Goal: Task Accomplishment & Management: Use online tool/utility

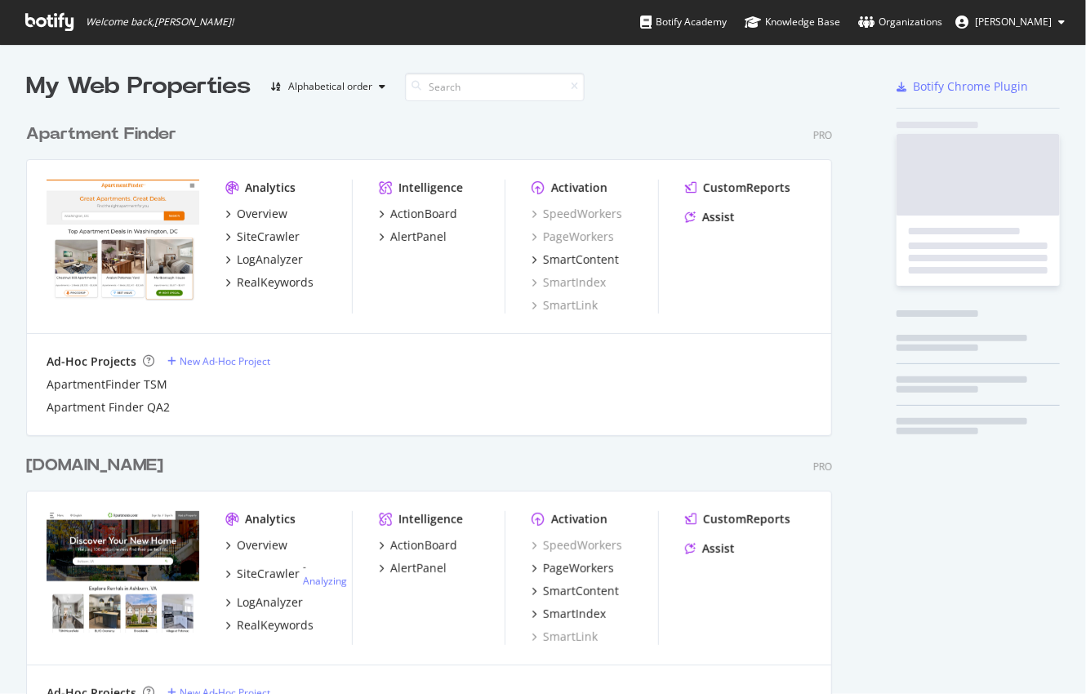
scroll to position [681, 1061]
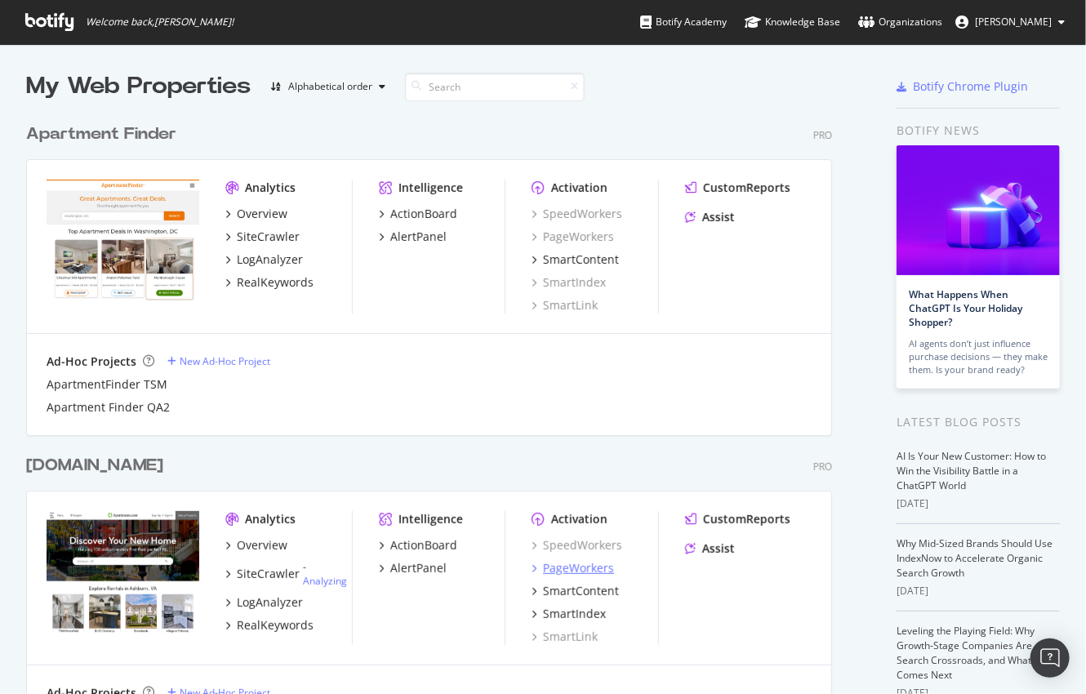
click at [568, 564] on div "PageWorkers" at bounding box center [578, 568] width 71 height 16
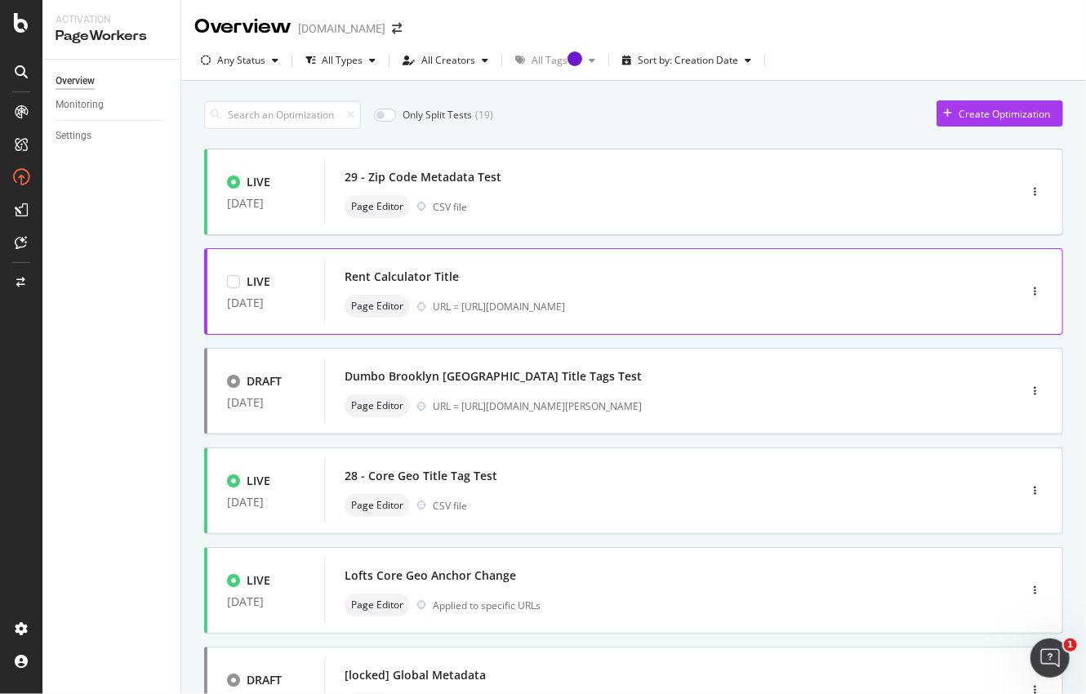
drag, startPoint x: 738, startPoint y: 308, endPoint x: 464, endPoint y: 306, distance: 274.3
click at [464, 306] on div "URL = [URL][DOMAIN_NAME]" at bounding box center [691, 307] width 516 height 14
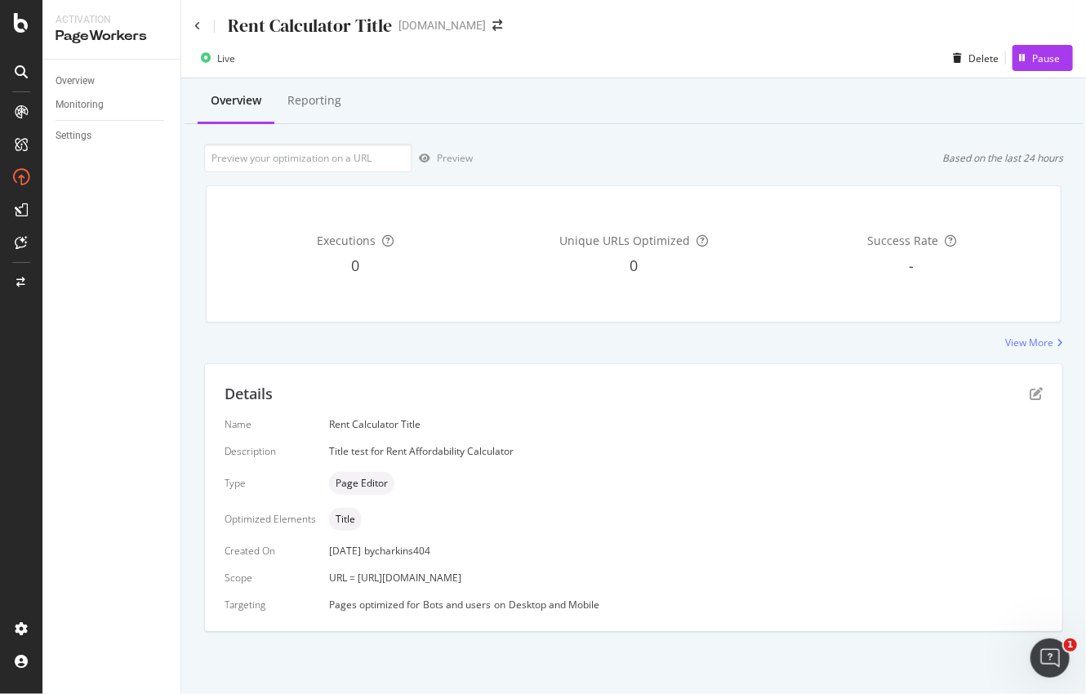
drag, startPoint x: 624, startPoint y: 580, endPoint x: 356, endPoint y: 583, distance: 267.8
click at [356, 583] on div "URL = [URL][DOMAIN_NAME]" at bounding box center [686, 578] width 714 height 14
copy span "[URL][DOMAIN_NAME]"
click at [976, 56] on div "Delete" at bounding box center [983, 58] width 30 height 14
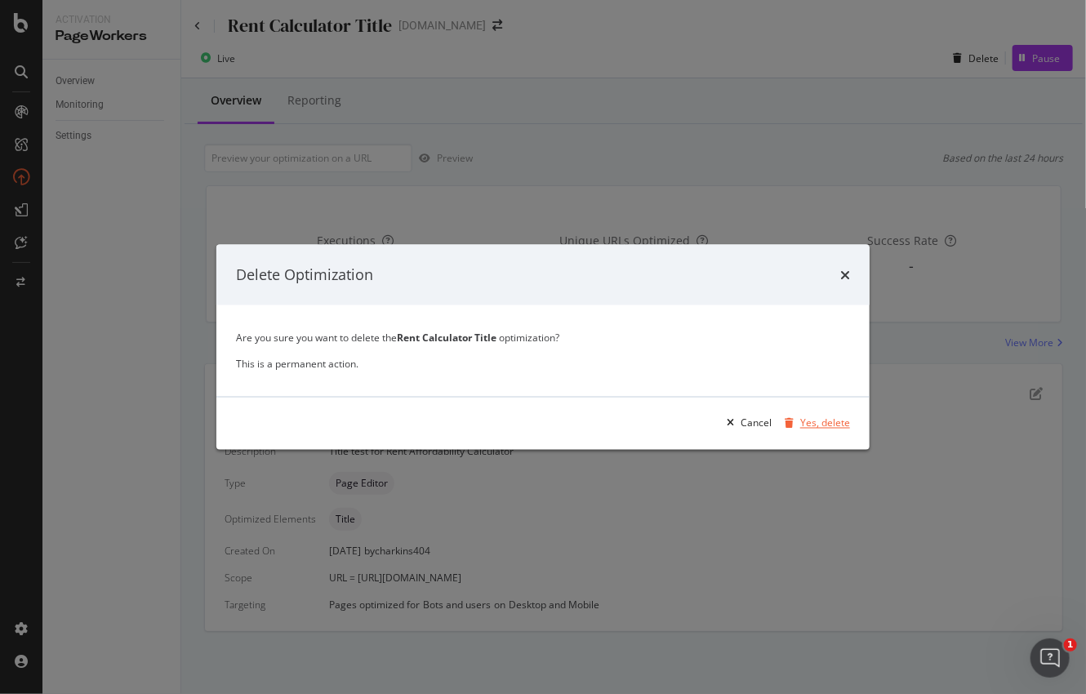
click at [808, 428] on div "Yes, delete" at bounding box center [825, 423] width 50 height 14
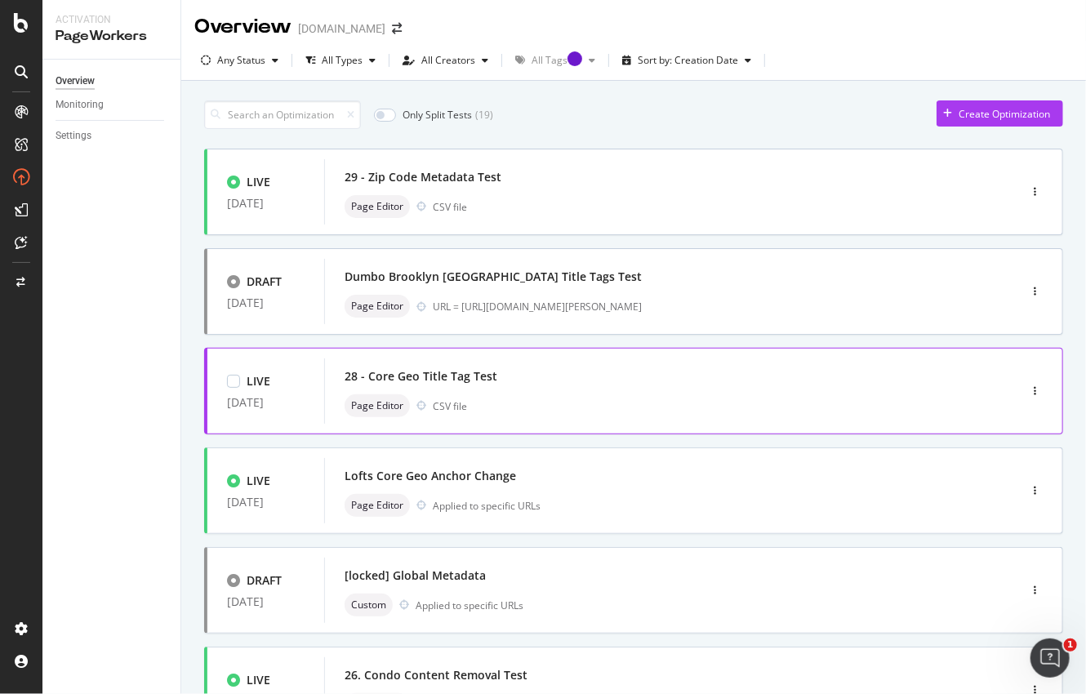
click at [488, 375] on div "28 - Core Geo Title Tag Test" at bounding box center [421, 376] width 153 height 16
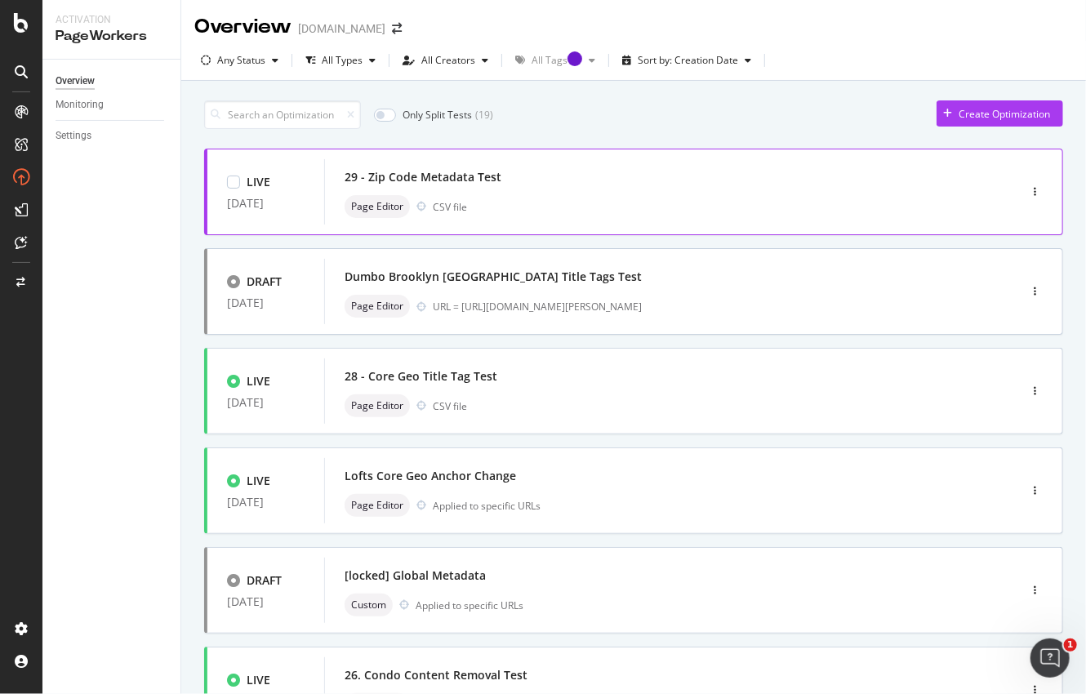
click at [481, 176] on div "29 - Zip Code Metadata Test" at bounding box center [423, 177] width 157 height 16
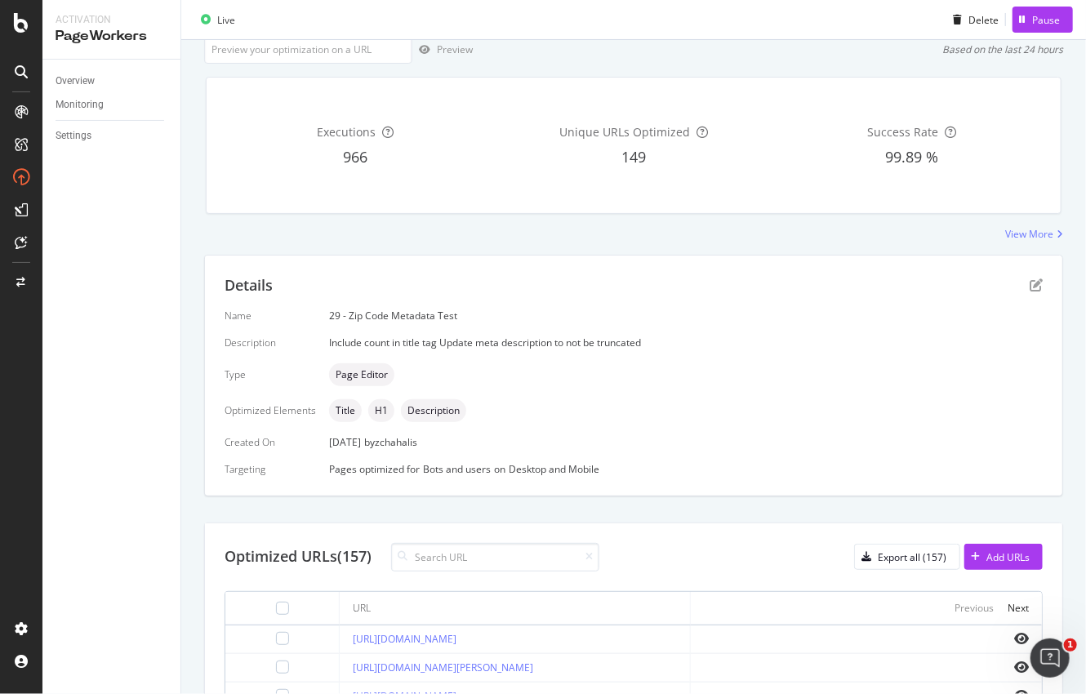
scroll to position [245, 0]
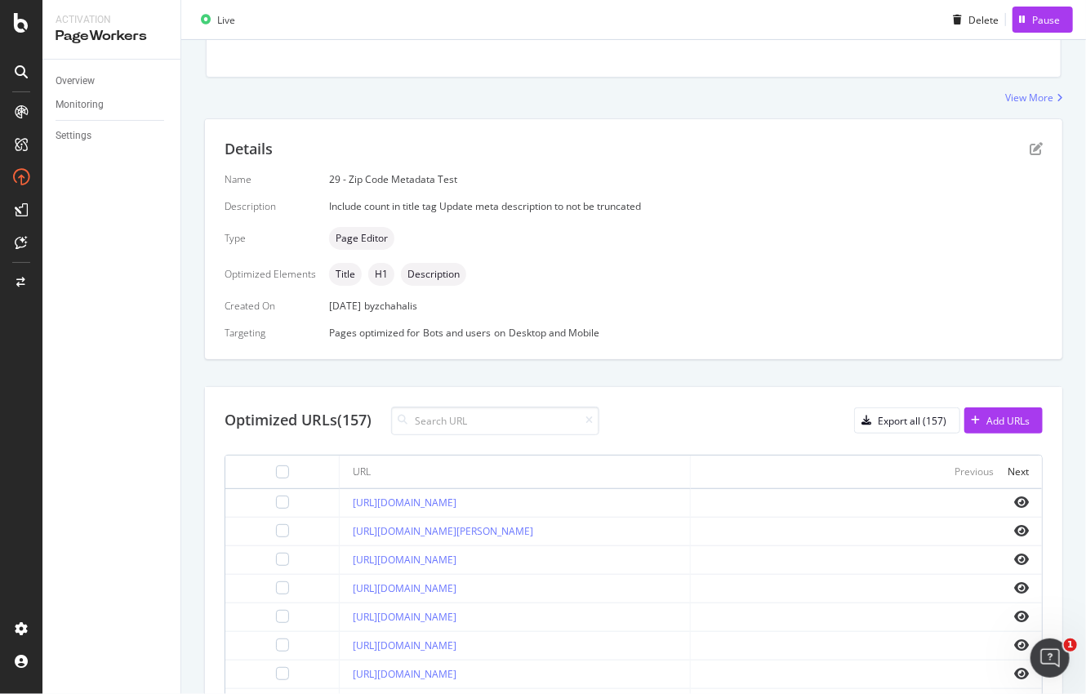
drag, startPoint x: 581, startPoint y: 506, endPoint x: 323, endPoint y: 515, distance: 259.0
click at [323, 515] on tbody "[URL][DOMAIN_NAME] [URL][DOMAIN_NAME][PERSON_NAME] [URL][DOMAIN_NAME] [URL][DOM…" at bounding box center [633, 703] width 816 height 429
copy link "[URL][DOMAIN_NAME]"
click at [79, 189] on div "ActionBoard" at bounding box center [92, 187] width 64 height 16
